Goal: Task Accomplishment & Management: Use online tool/utility

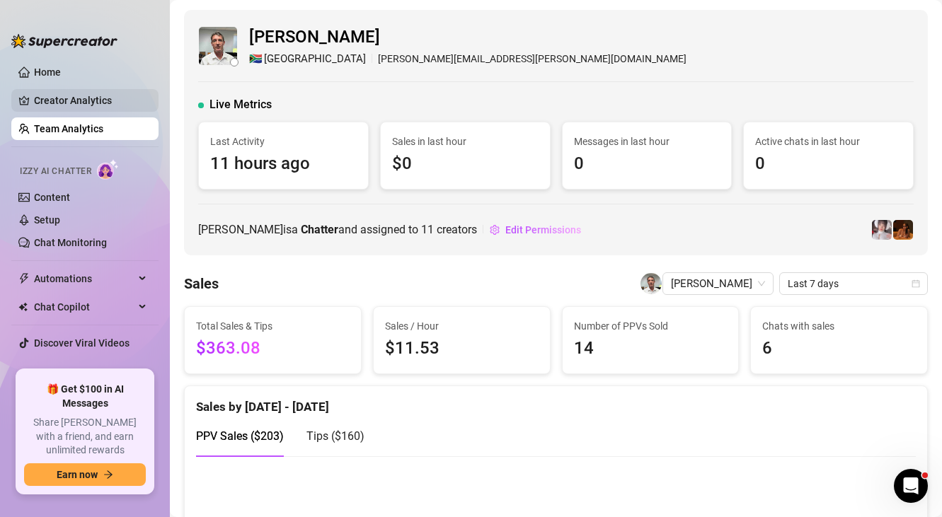
click at [71, 103] on link "Creator Analytics" at bounding box center [90, 100] width 113 height 23
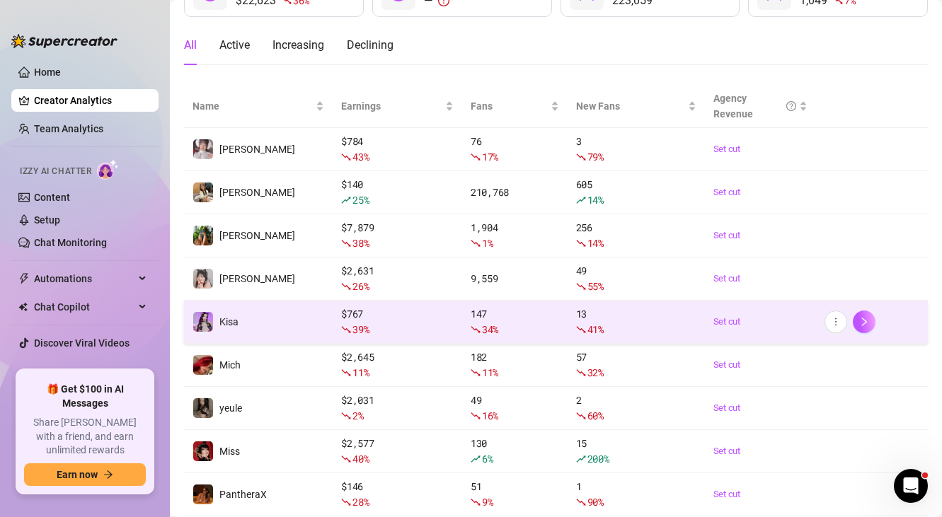
scroll to position [241, 0]
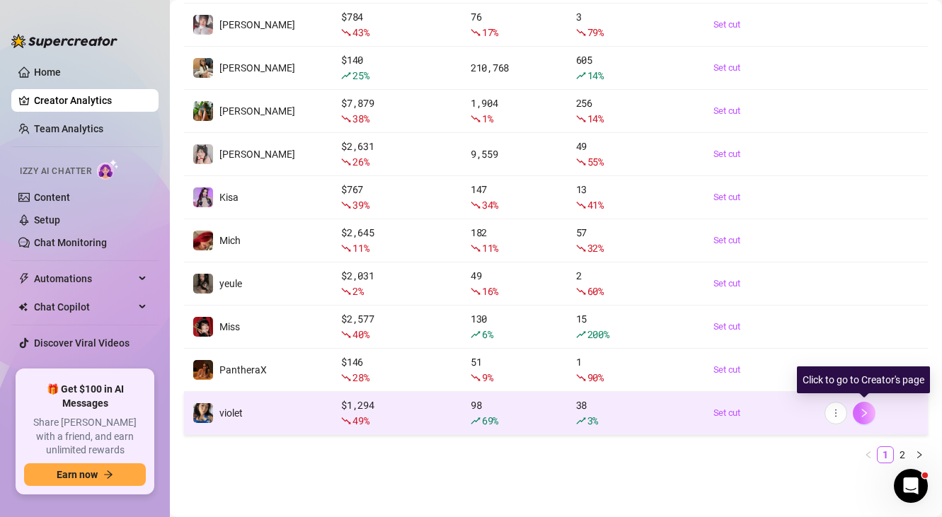
click at [863, 419] on button "button" at bounding box center [864, 413] width 23 height 23
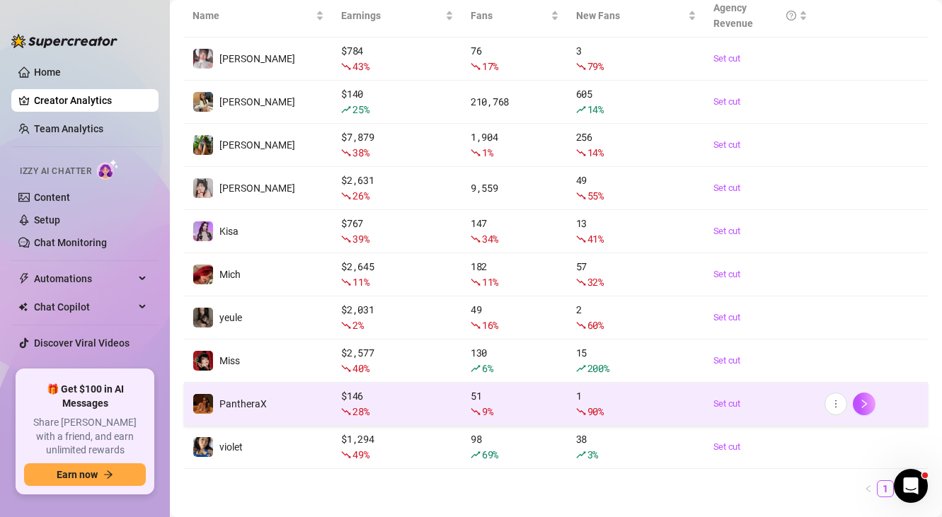
scroll to position [212, 0]
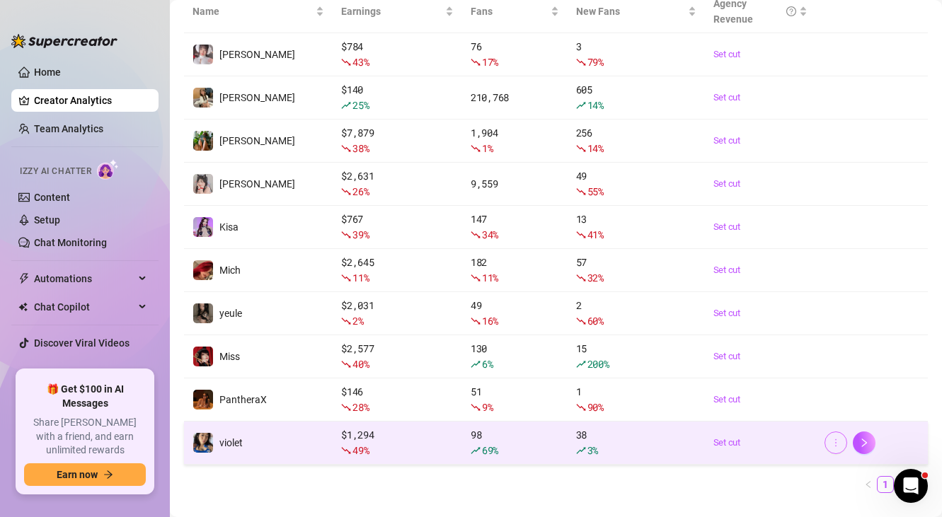
click at [840, 441] on icon "more" at bounding box center [836, 443] width 10 height 10
click at [745, 445] on link "Set cut" at bounding box center [760, 443] width 95 height 14
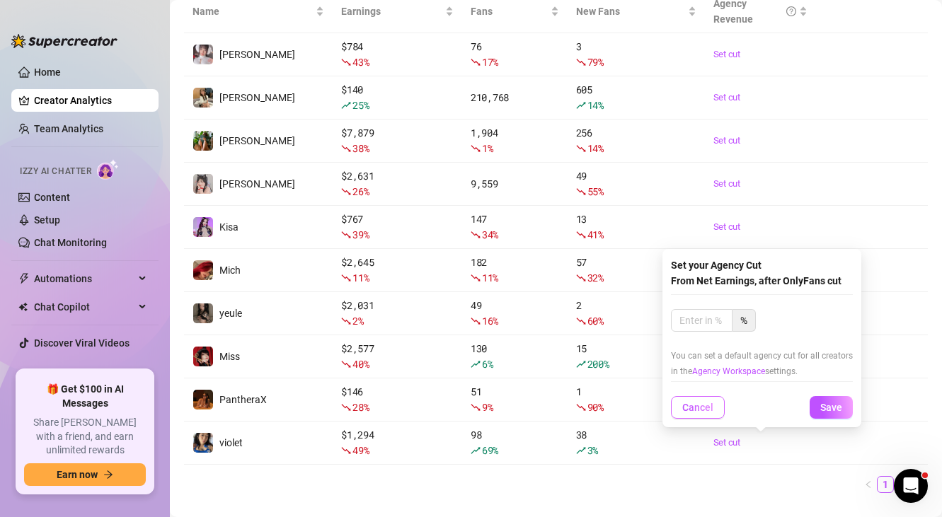
click at [701, 406] on span "Cancel" at bounding box center [697, 407] width 31 height 11
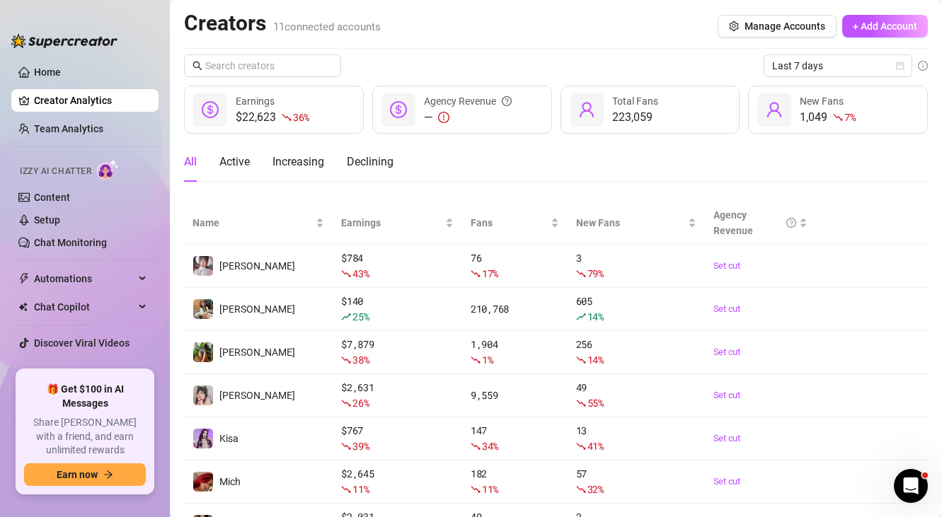
scroll to position [11, 0]
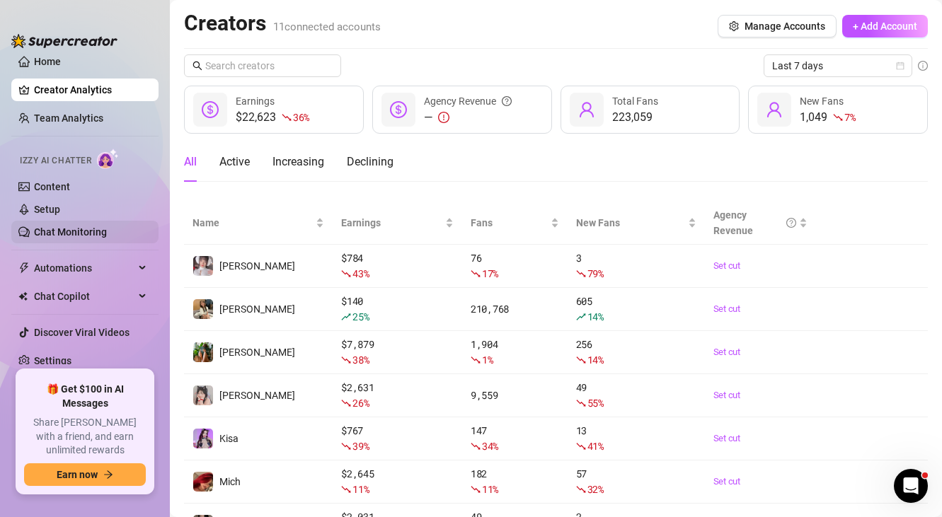
click at [81, 226] on link "Chat Monitoring" at bounding box center [70, 231] width 73 height 11
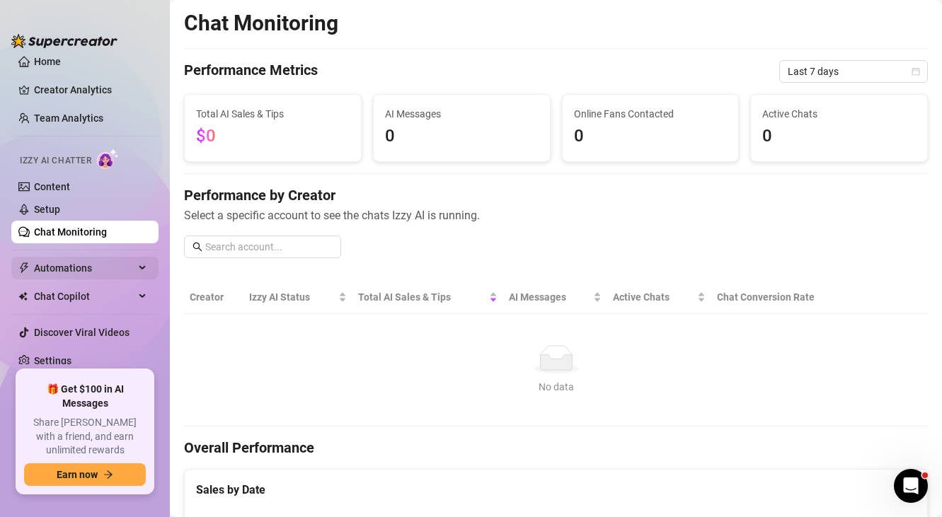
click at [137, 269] on div "Automations" at bounding box center [84, 268] width 147 height 23
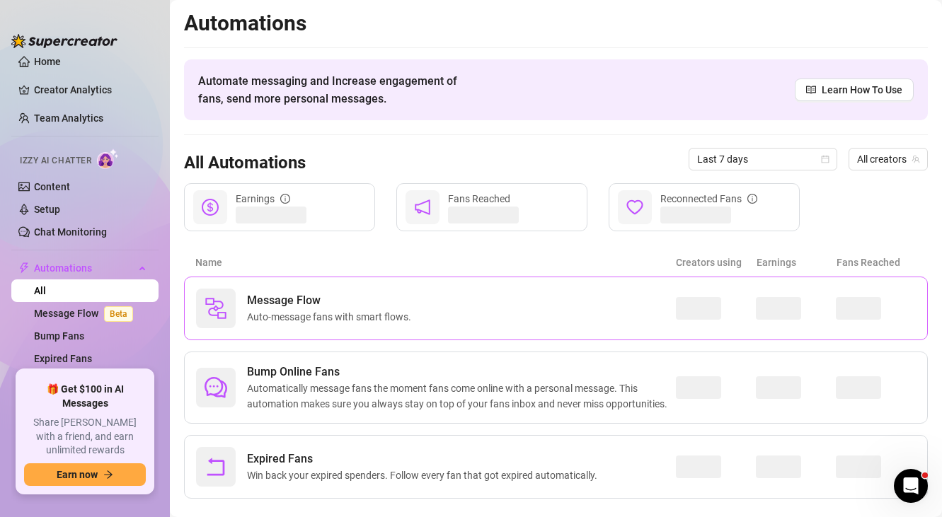
click at [583, 303] on div "Message Flow Auto-message fans with smart flows." at bounding box center [436, 309] width 480 height 40
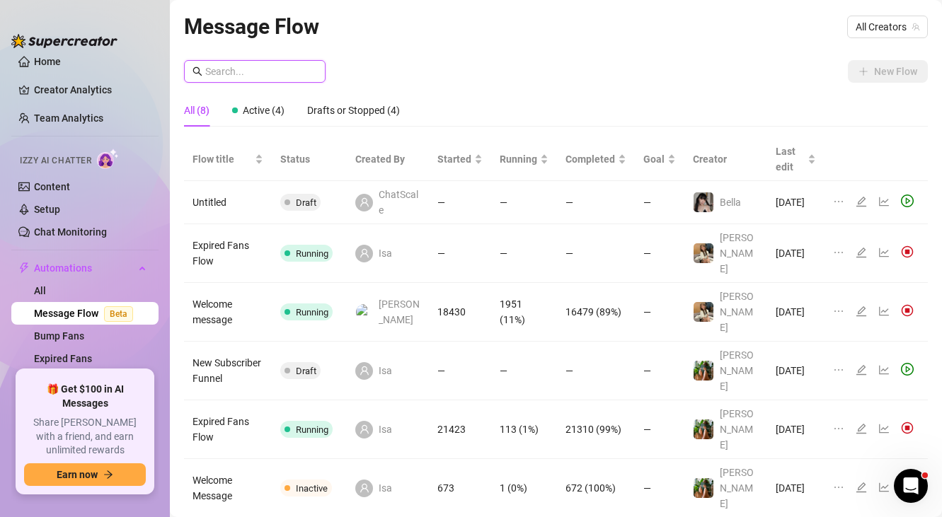
click at [262, 71] on input "text" at bounding box center [261, 72] width 112 height 16
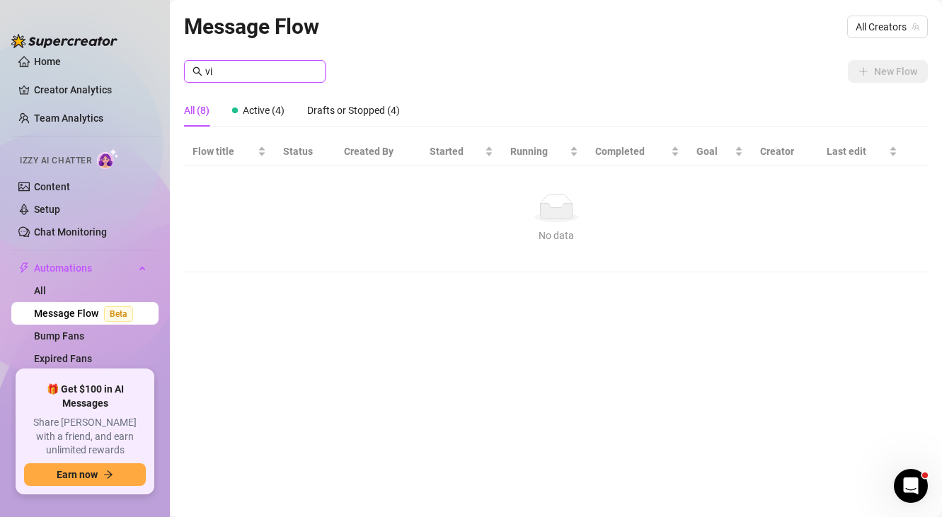
type input "v"
